Goal: Find specific page/section: Find specific page/section

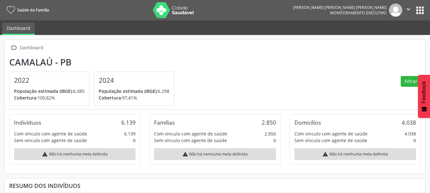
click at [420, 12] on button "apps" at bounding box center [419, 10] width 11 height 11
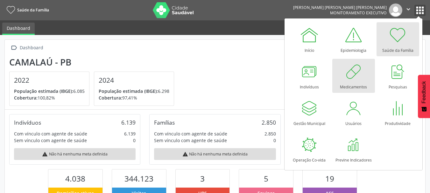
scroll to position [106, 140]
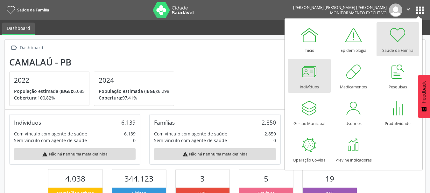
click at [307, 78] on div at bounding box center [309, 71] width 19 height 19
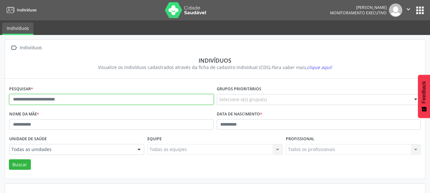
click at [33, 97] on input "text" at bounding box center [111, 99] width 204 height 11
type input "**********"
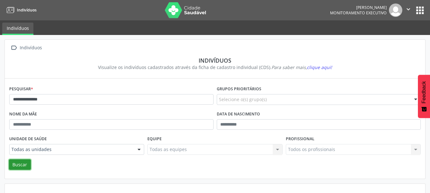
click at [24, 166] on button "Buscar" at bounding box center [20, 164] width 22 height 11
click at [417, 11] on button "apps" at bounding box center [419, 10] width 11 height 11
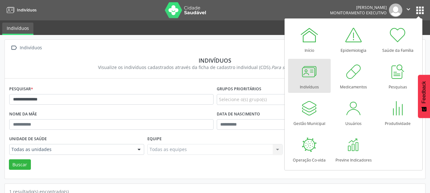
click at [268, 50] on div " Indivíduos" at bounding box center [214, 47] width 411 height 9
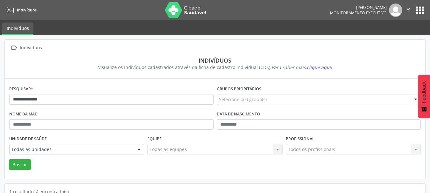
click at [407, 10] on icon "" at bounding box center [407, 9] width 7 height 7
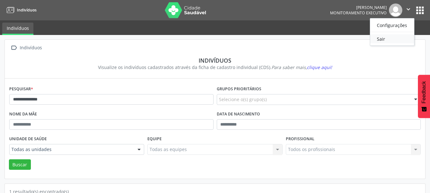
click at [379, 39] on link "Sair" at bounding box center [392, 38] width 44 height 9
